Goal: Navigation & Orientation: Locate item on page

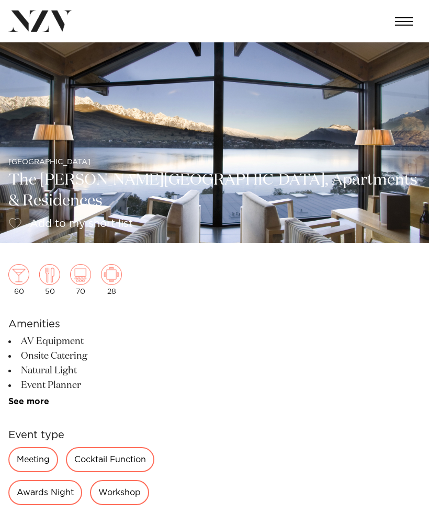
click at [43, 119] on img at bounding box center [214, 142] width 429 height 201
